Goal: Task Accomplishment & Management: Manage account settings

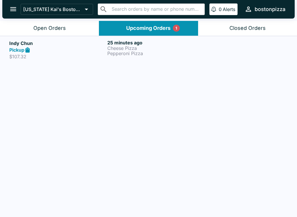
click at [58, 46] on h5 "Indy Chun" at bounding box center [57, 43] width 96 height 7
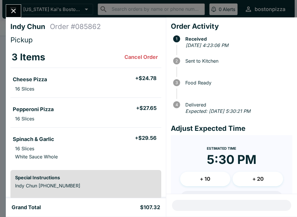
click at [208, 169] on div "Estimated Time 5:30 PM" at bounding box center [232, 157] width 50 height 27
click at [204, 180] on button "+ 10" at bounding box center [205, 179] width 50 height 14
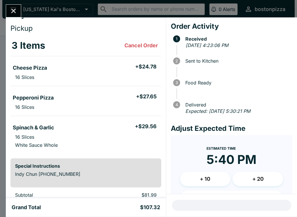
scroll to position [16, 0]
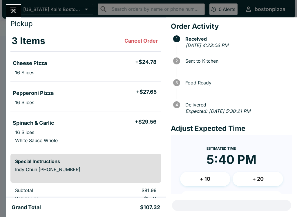
click at [13, 12] on icon "Close" at bounding box center [14, 11] width 8 height 8
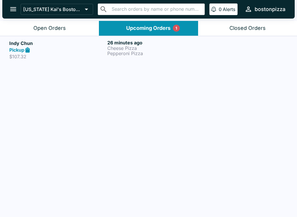
click at [138, 37] on link "Indy Chun Pickup $107.32 26 minutes ago Cheese Pizza Pepperoni Pizza" at bounding box center [148, 49] width 297 height 27
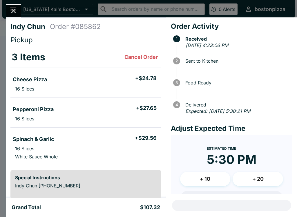
click at [16, 6] on button "Close" at bounding box center [13, 11] width 15 height 12
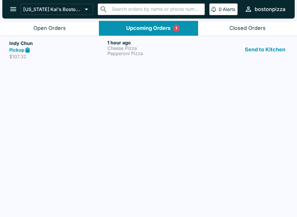
click at [48, 39] on link "Indy Chun Pickup $107.32 1 hour ago Cheese Pizza Pepperoni Pizza Send to Kitchen" at bounding box center [148, 49] width 297 height 27
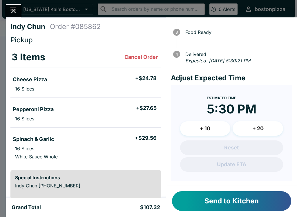
scroll to position [50, 0]
click at [207, 125] on button "+ 10" at bounding box center [205, 128] width 50 height 14
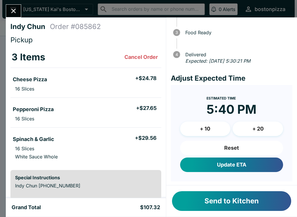
click at [229, 164] on button "Update ETA" at bounding box center [231, 164] width 103 height 14
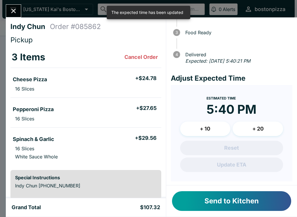
click at [234, 200] on button "Send to Kitchen" at bounding box center [231, 201] width 119 height 20
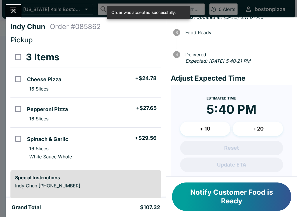
click at [19, 14] on button "Close" at bounding box center [13, 11] width 15 height 12
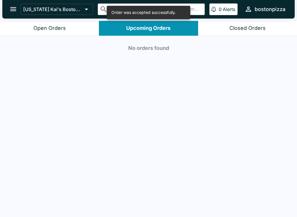
click at [47, 33] on button "Open Orders" at bounding box center [49, 28] width 99 height 15
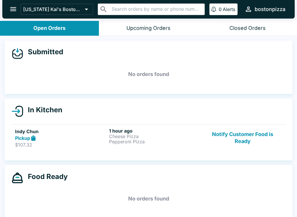
click at [57, 135] on div "Pickup" at bounding box center [61, 138] width 92 height 7
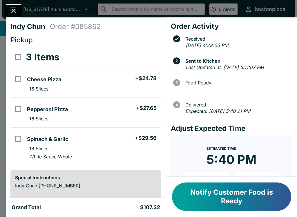
click at [17, 10] on icon "Close" at bounding box center [14, 11] width 8 height 8
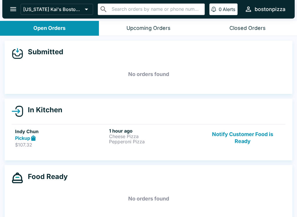
click at [122, 145] on div "1 hour ago Cheese Pizza Pepperoni Pizza" at bounding box center [155, 138] width 92 height 20
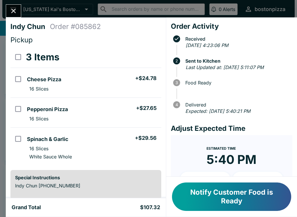
click at [16, 12] on icon "Close" at bounding box center [14, 11] width 8 height 8
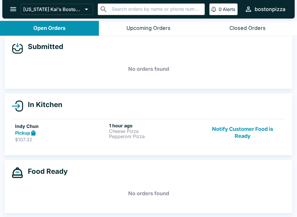
scroll to position [5, 0]
click at [158, 26] on div "Upcoming Orders 1" at bounding box center [148, 28] width 44 height 7
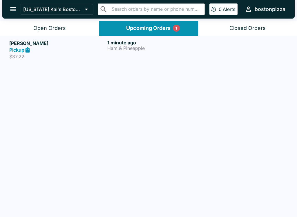
click at [168, 47] on p "Ham & Pineapple" at bounding box center [155, 47] width 96 height 5
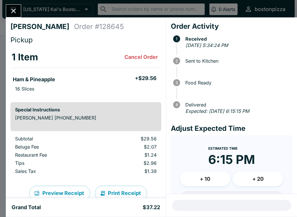
click at [20, 6] on div at bounding box center [13, 10] width 15 height 13
click at [13, 10] on icon "Close" at bounding box center [13, 11] width 5 height 5
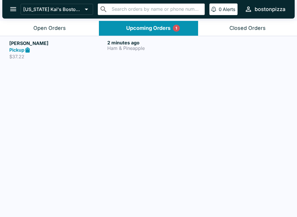
click at [71, 23] on button "Open Orders" at bounding box center [49, 28] width 99 height 15
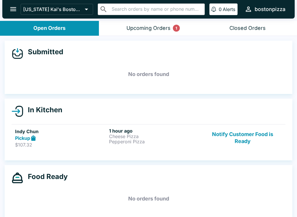
click at [243, 136] on button "Notify Customer Food is Ready" at bounding box center [242, 138] width 79 height 20
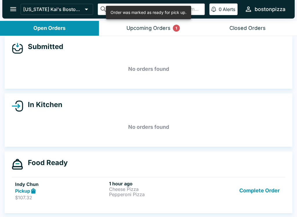
scroll to position [6, 0]
click at [164, 25] on div "Upcoming Orders 1" at bounding box center [148, 28] width 44 height 7
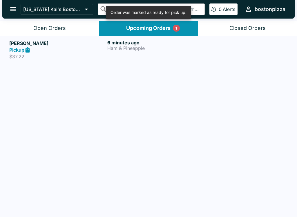
click at [58, 33] on button "Open Orders" at bounding box center [49, 28] width 99 height 15
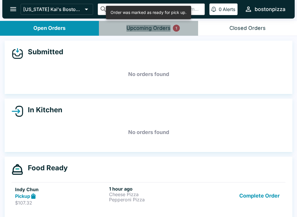
click at [155, 27] on div "Upcoming Orders 1" at bounding box center [148, 28] width 44 height 7
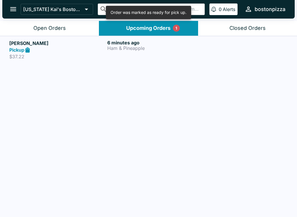
click at [140, 53] on div "6 minutes ago Ham & Pineapple" at bounding box center [155, 50] width 96 height 20
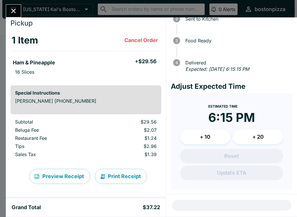
scroll to position [41, 0]
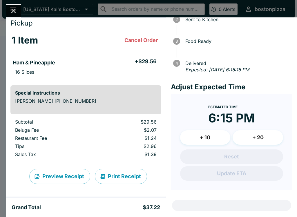
click at [17, 12] on icon "Close" at bounding box center [14, 11] width 8 height 8
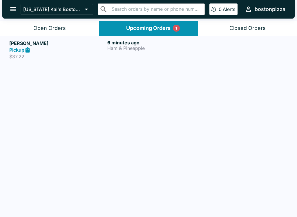
click at [38, 23] on button "Open Orders" at bounding box center [49, 28] width 99 height 15
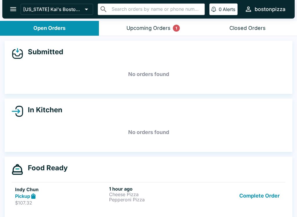
click at [165, 27] on div "Upcoming Orders 1" at bounding box center [148, 28] width 44 height 7
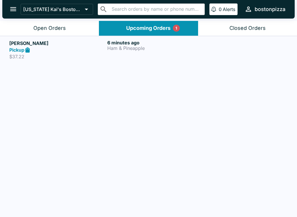
click at [46, 26] on div "Open Orders" at bounding box center [49, 28] width 32 height 7
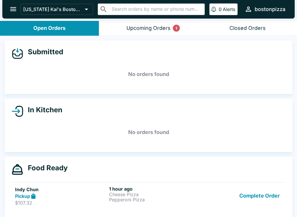
click at [153, 26] on div "Upcoming Orders 1" at bounding box center [148, 28] width 44 height 7
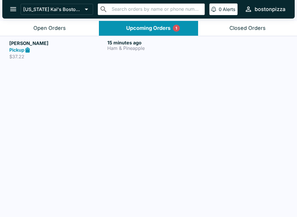
click at [194, 43] on h6 "15 minutes ago" at bounding box center [155, 43] width 96 height 6
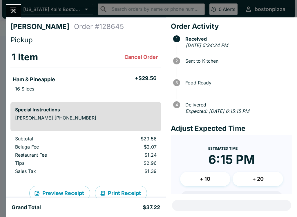
click at [13, 11] on icon "Close" at bounding box center [13, 11] width 5 height 5
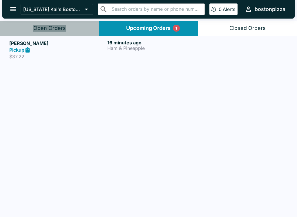
click at [59, 30] on div "Open Orders" at bounding box center [49, 28] width 32 height 7
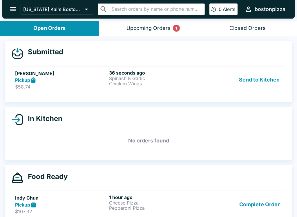
click at [130, 80] on p "Spinach & Garlic" at bounding box center [155, 78] width 92 height 5
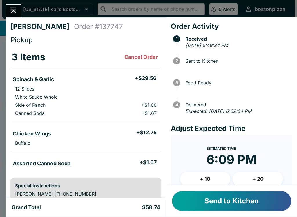
click at [208, 177] on button "+ 10" at bounding box center [205, 179] width 50 height 14
click at [221, 196] on button "Send to Kitchen" at bounding box center [231, 201] width 119 height 20
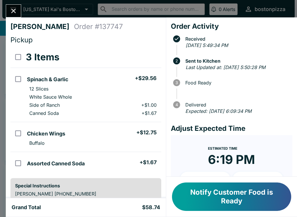
click at [16, 10] on icon "Close" at bounding box center [14, 11] width 8 height 8
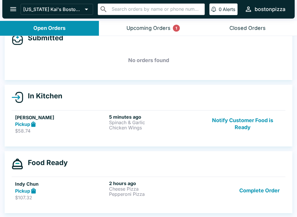
scroll to position [14, 0]
click at [164, 27] on div "Upcoming Orders 1" at bounding box center [148, 28] width 44 height 7
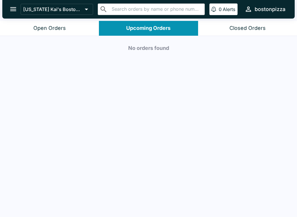
click at [74, 19] on header "[US_STATE] Kai's Boston Pizza ​ ​ 0 Alerts bostonpizza" at bounding box center [148, 10] width 297 height 21
click at [62, 23] on button "Open Orders" at bounding box center [49, 28] width 99 height 15
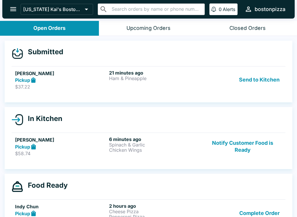
scroll to position [0, 0]
click at [262, 80] on button "Send to Kitchen" at bounding box center [258, 80] width 45 height 20
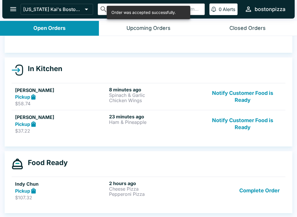
click at [270, 195] on button "Complete Order" at bounding box center [259, 190] width 45 height 20
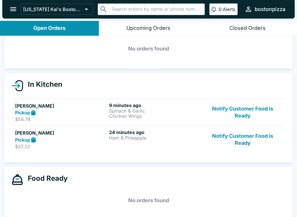
scroll to position [25, 0]
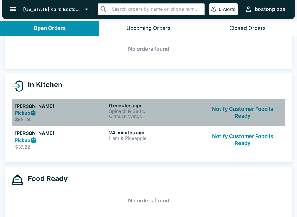
click at [87, 106] on h5 "[PERSON_NAME]" at bounding box center [61, 106] width 92 height 7
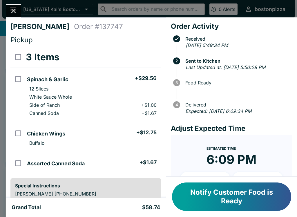
click at [12, 8] on icon "Close" at bounding box center [14, 11] width 8 height 8
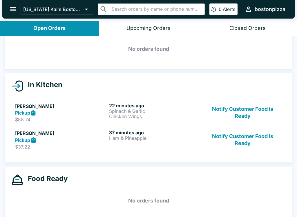
click at [238, 142] on button "Notify Customer Food is Ready" at bounding box center [242, 140] width 79 height 20
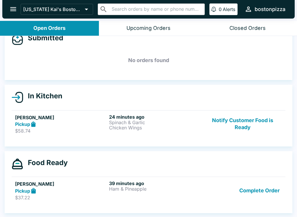
scroll to position [14, 0]
click at [247, 119] on button "Notify Customer Food is Ready" at bounding box center [242, 124] width 79 height 20
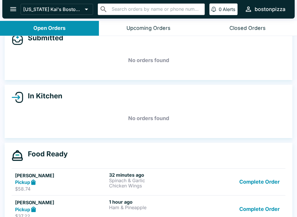
click at [94, 178] on h5 "[PERSON_NAME]" at bounding box center [61, 175] width 92 height 7
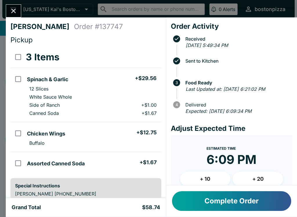
scroll to position [-1, 0]
click at [200, 203] on button "Complete Order" at bounding box center [231, 201] width 119 height 20
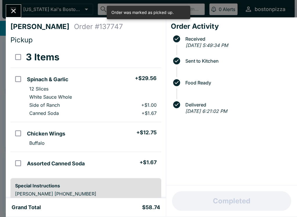
scroll to position [5, 0]
click at [19, 10] on button "Close" at bounding box center [13, 11] width 15 height 12
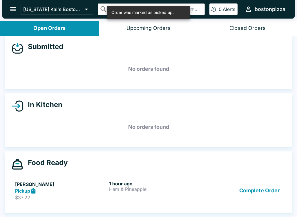
scroll to position [1, 0]
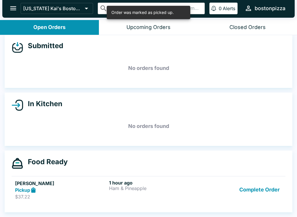
click at [174, 196] on div "1 hour ago Ham & Pineapple" at bounding box center [155, 190] width 92 height 20
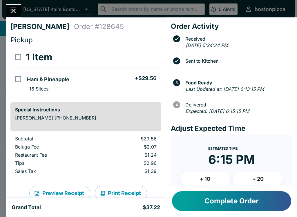
click at [13, 20] on div "[PERSON_NAME] Order # 128645 Pickup 1 Item Ham & Pineapple + $29.56 16 Slices S…" at bounding box center [86, 107] width 160 height 181
click at [14, 12] on icon "Close" at bounding box center [13, 11] width 5 height 5
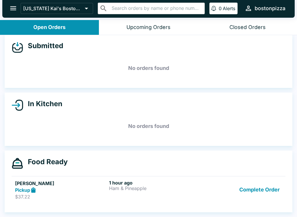
scroll to position [5, 0]
click at [247, 196] on button "Complete Order" at bounding box center [259, 190] width 45 height 20
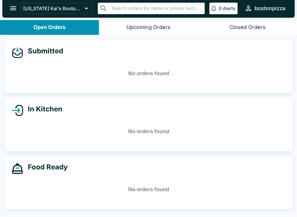
scroll to position [0, 0]
click at [7, 9] on button "open drawer" at bounding box center [13, 8] width 15 height 15
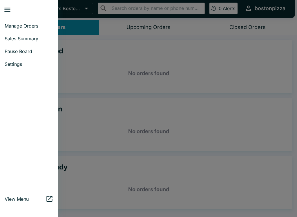
click at [26, 39] on span "Sales Summary" at bounding box center [29, 39] width 49 height 6
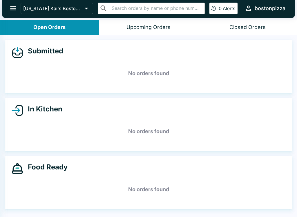
select select "03:00"
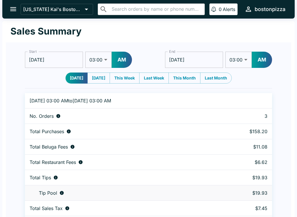
click at [9, 10] on button "open drawer" at bounding box center [13, 9] width 15 height 15
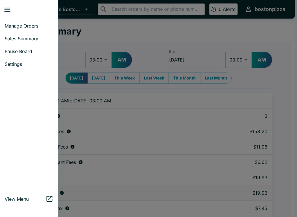
click at [9, 31] on link "Manage Orders" at bounding box center [29, 25] width 58 height 13
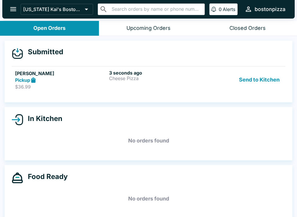
click at [150, 85] on div "3 seconds ago Cheese Pizza" at bounding box center [155, 80] width 92 height 20
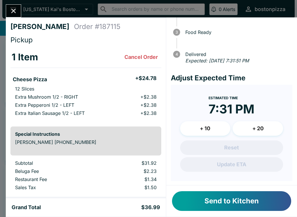
scroll to position [50, 0]
click at [212, 127] on button "+ 10" at bounding box center [205, 128] width 50 height 14
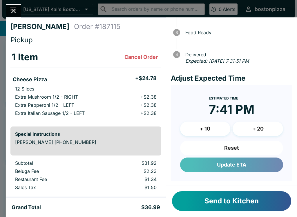
click at [248, 165] on button "Update ETA" at bounding box center [231, 164] width 103 height 14
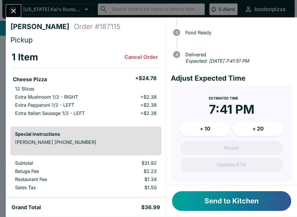
click at [201, 210] on button "Send to Kitchen" at bounding box center [231, 201] width 119 height 20
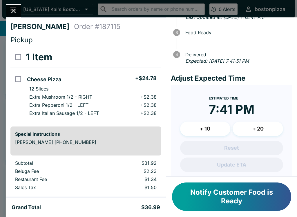
click at [10, 11] on icon "Close" at bounding box center [14, 11] width 8 height 8
